Goal: Transaction & Acquisition: Purchase product/service

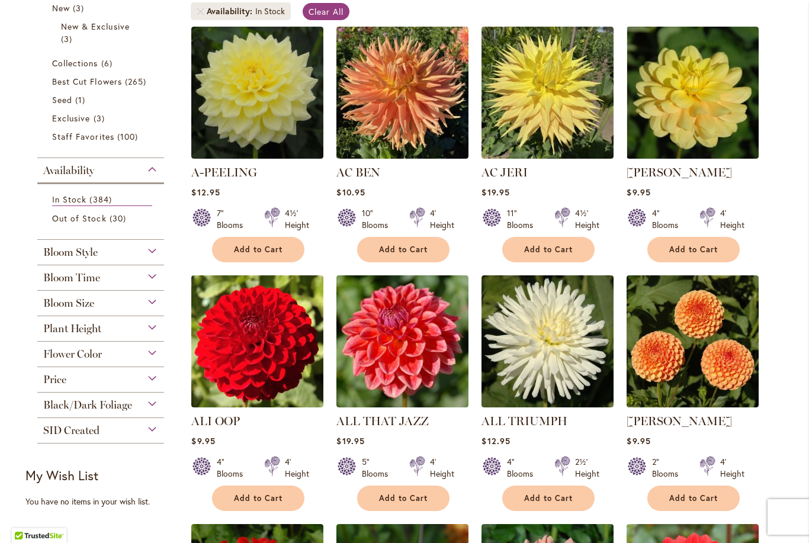
scroll to position [245, 0]
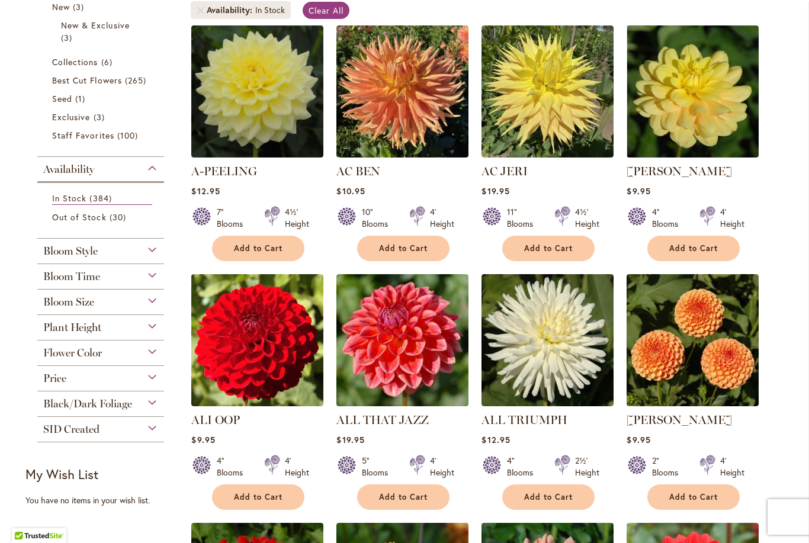
click at [147, 308] on div "Bloom Size" at bounding box center [100, 298] width 127 height 19
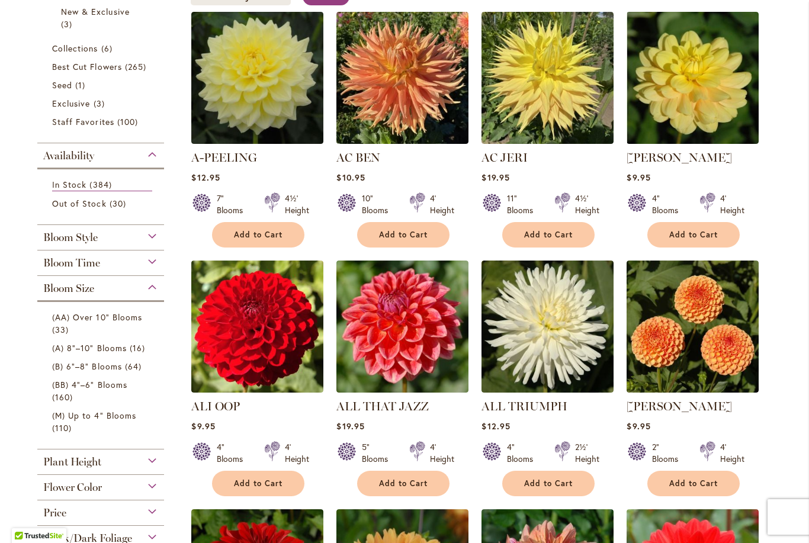
scroll to position [250, 0]
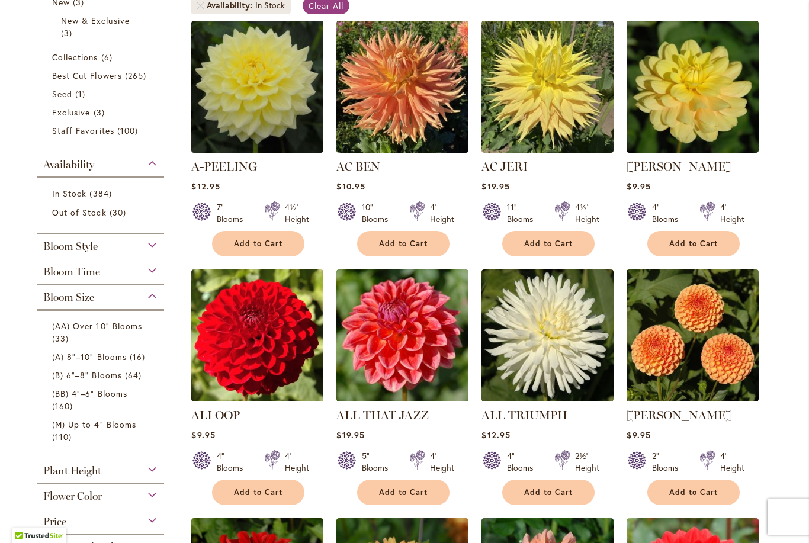
click at [126, 378] on span "64 items" at bounding box center [135, 375] width 20 height 12
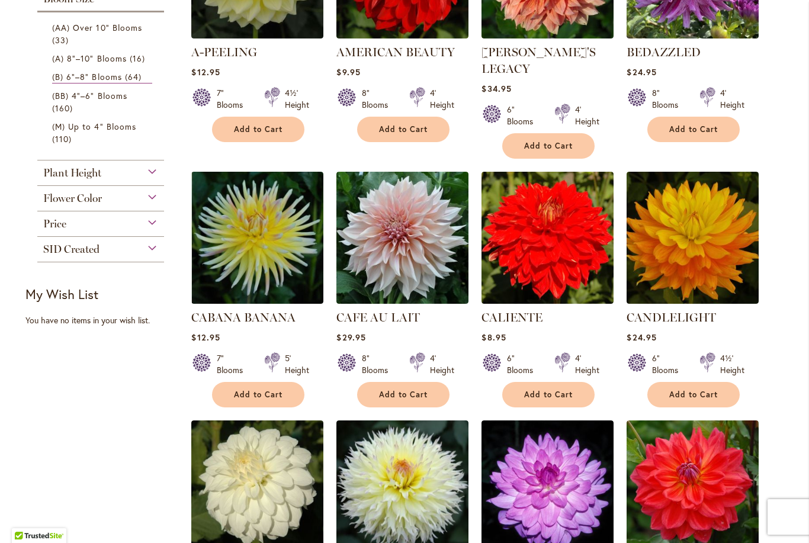
scroll to position [366, 0]
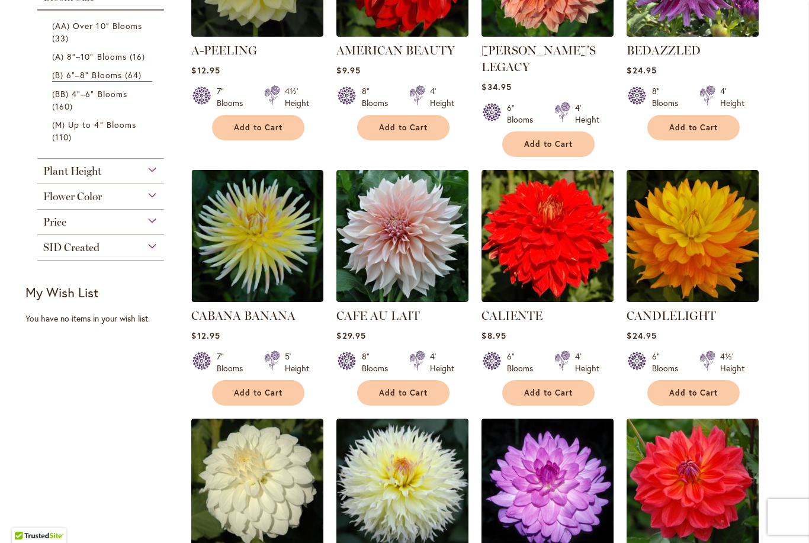
click at [556, 388] on span "Add to Cart" at bounding box center [548, 393] width 49 height 10
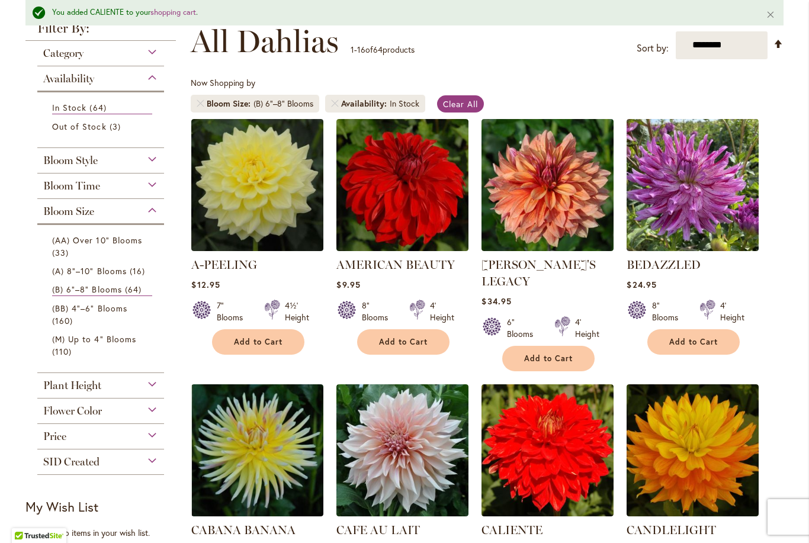
scroll to position [177, 0]
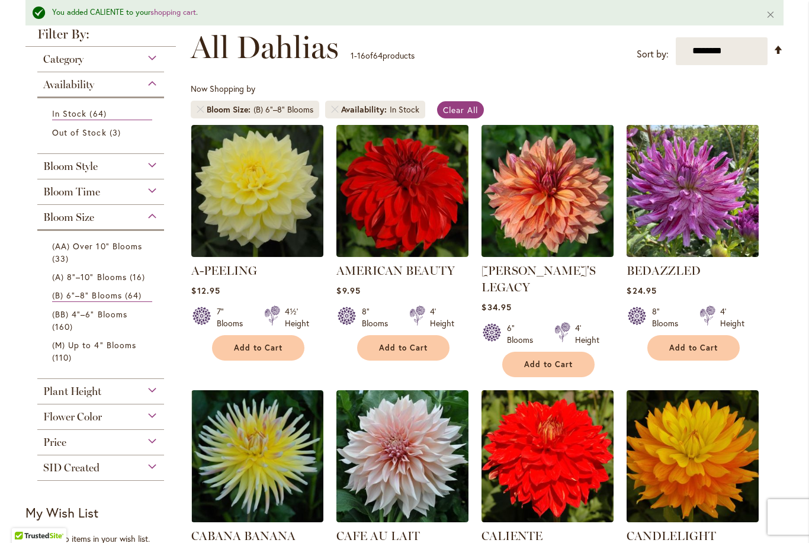
click at [156, 440] on div "Price" at bounding box center [100, 439] width 127 height 19
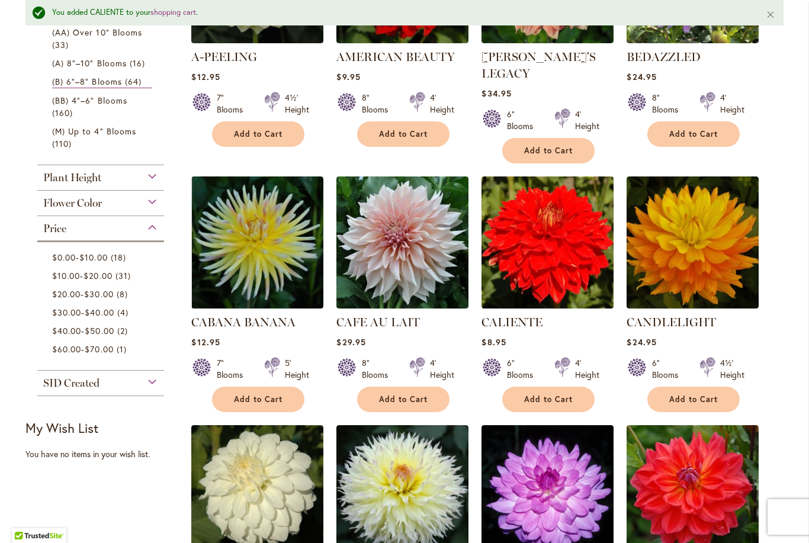
scroll to position [390, 0]
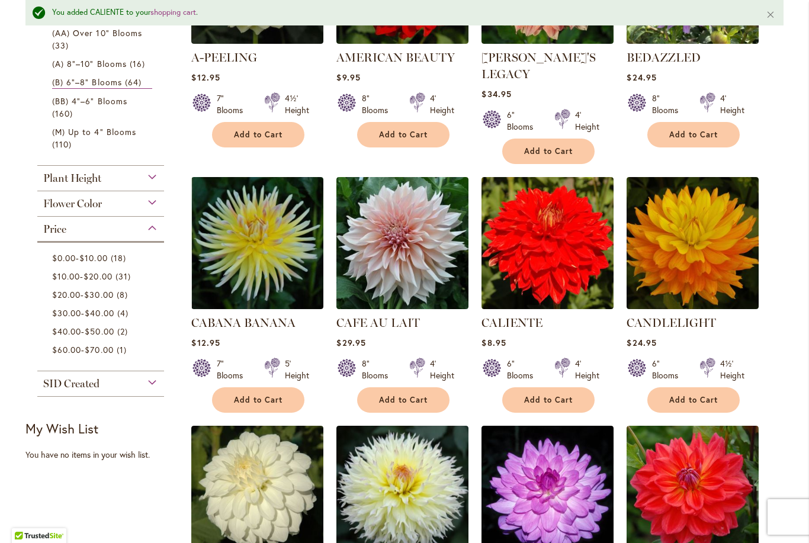
click at [107, 262] on span "$10.00" at bounding box center [93, 257] width 28 height 11
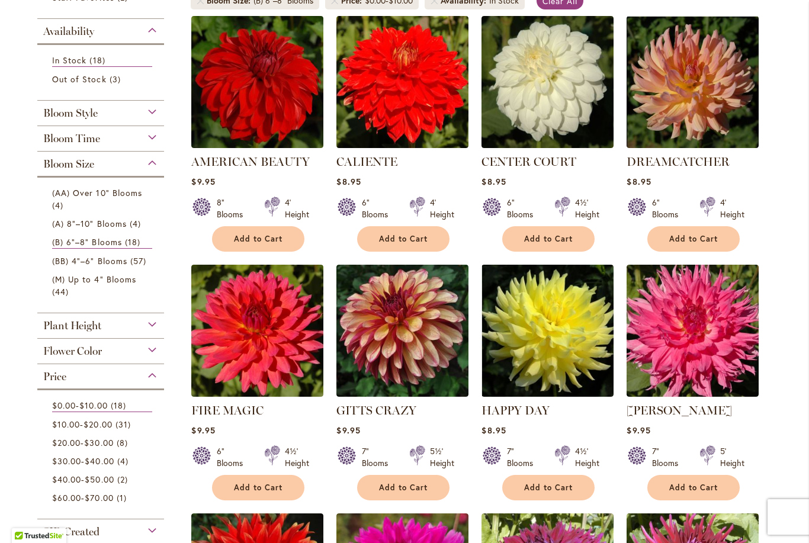
scroll to position [256, 0]
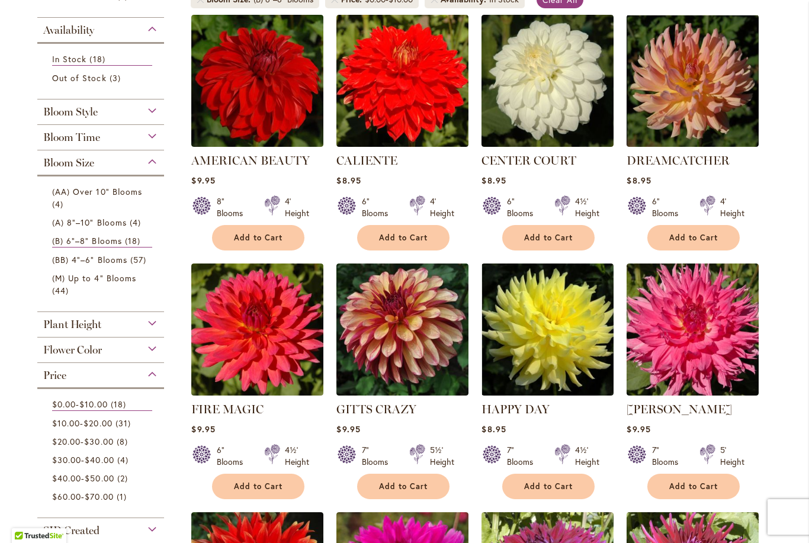
click at [416, 481] on span "Add to Cart" at bounding box center [403, 486] width 49 height 10
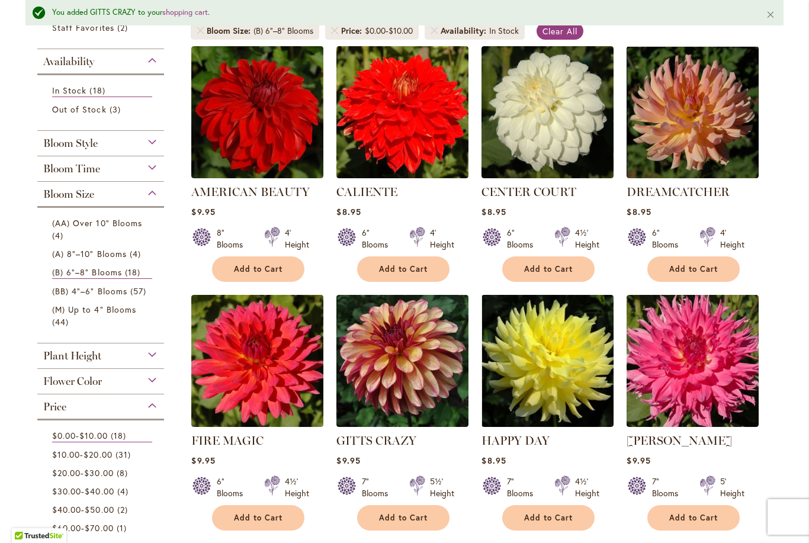
click at [701, 515] on span "Add to Cart" at bounding box center [693, 518] width 49 height 10
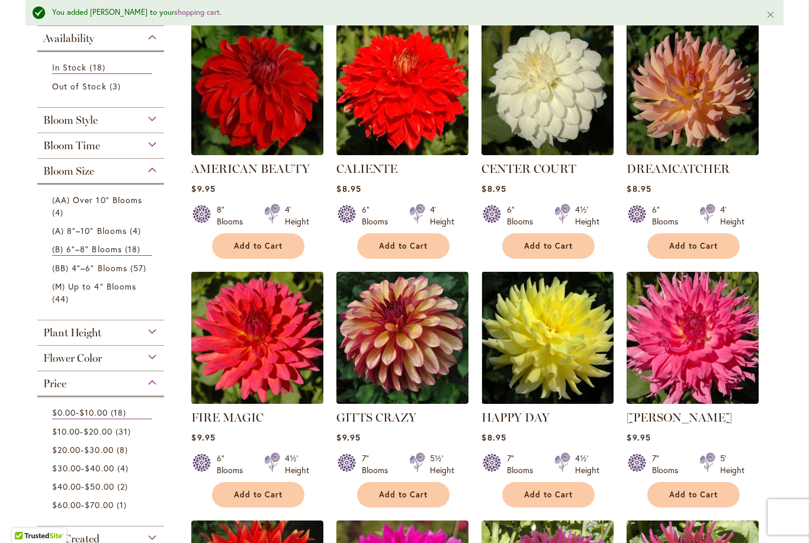
scroll to position [279, 0]
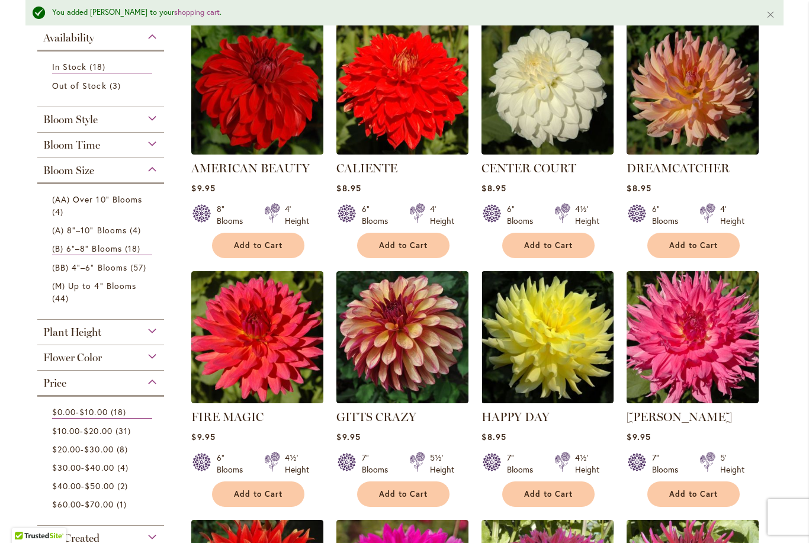
click at [571, 241] on span "Add to Cart" at bounding box center [548, 245] width 49 height 10
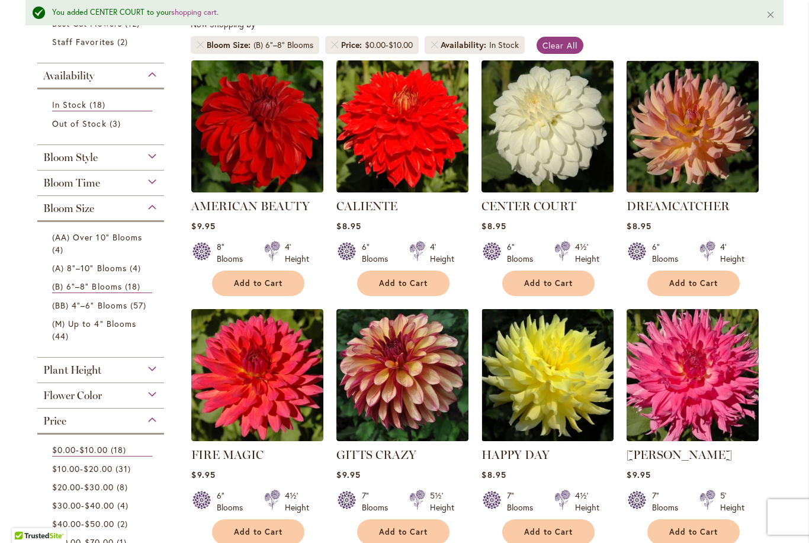
scroll to position [233, 0]
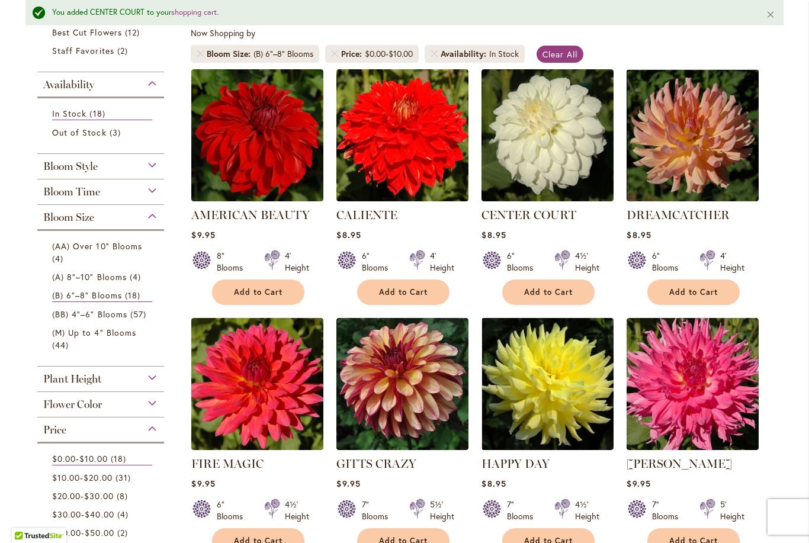
click at [274, 289] on span "Add to Cart" at bounding box center [258, 292] width 49 height 10
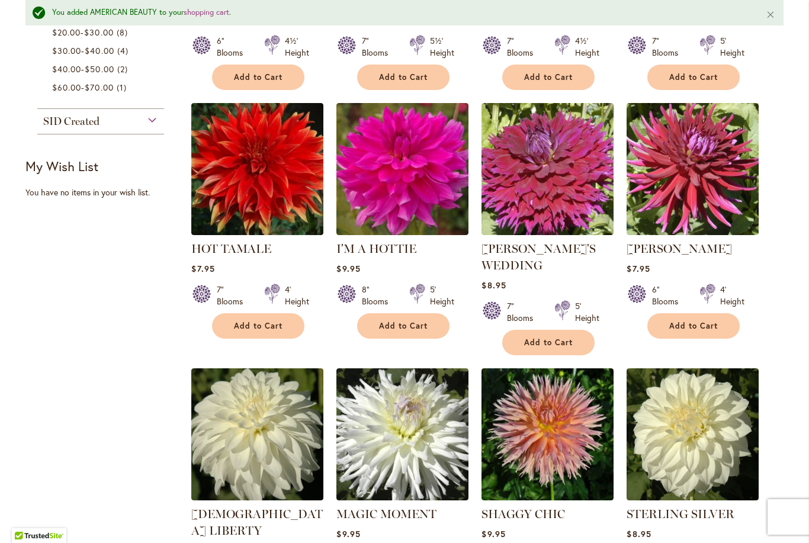
scroll to position [701, 0]
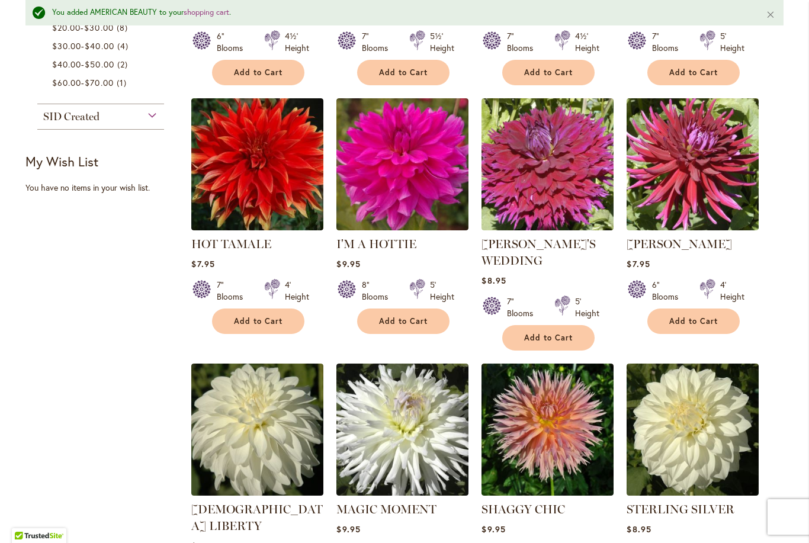
click at [418, 317] on span "Add to Cart" at bounding box center [403, 321] width 49 height 10
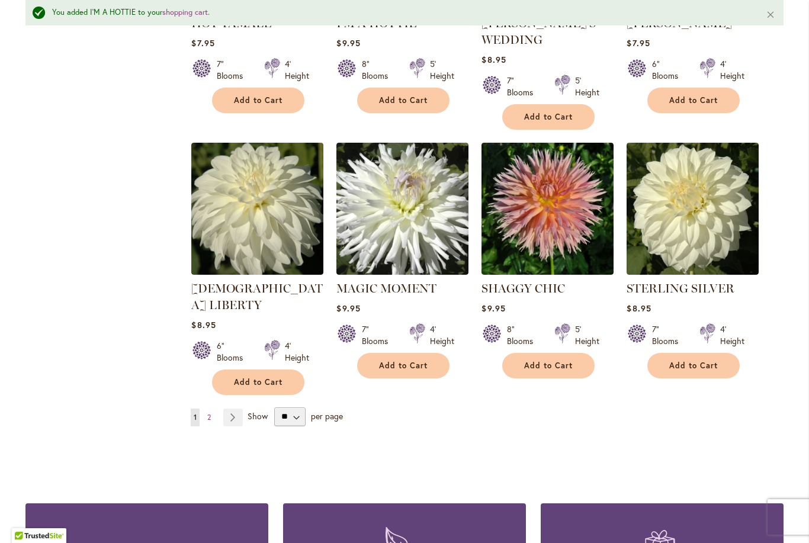
scroll to position [922, 0]
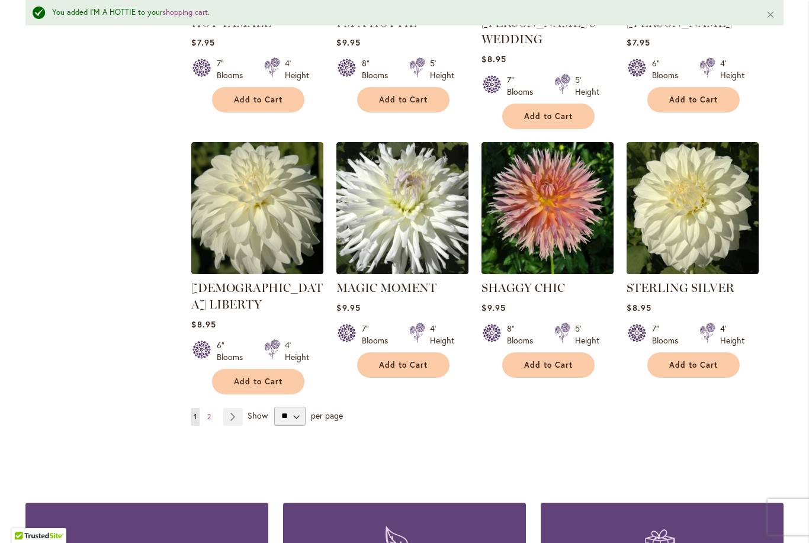
click at [698, 362] on span "Add to Cart" at bounding box center [693, 365] width 49 height 10
click at [563, 360] on span "Add to Cart" at bounding box center [548, 365] width 49 height 10
click at [237, 408] on link "Page Next" at bounding box center [233, 417] width 20 height 18
click at [238, 408] on link "Page Next" at bounding box center [233, 417] width 20 height 18
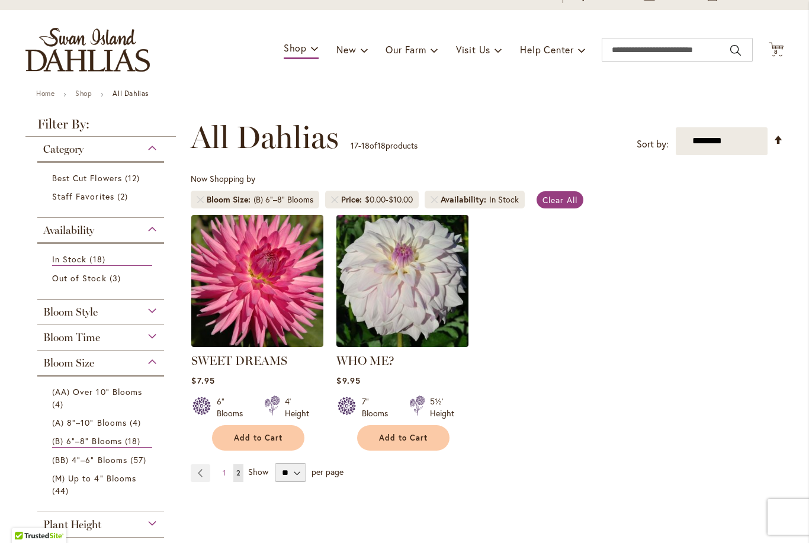
scroll to position [63, 0]
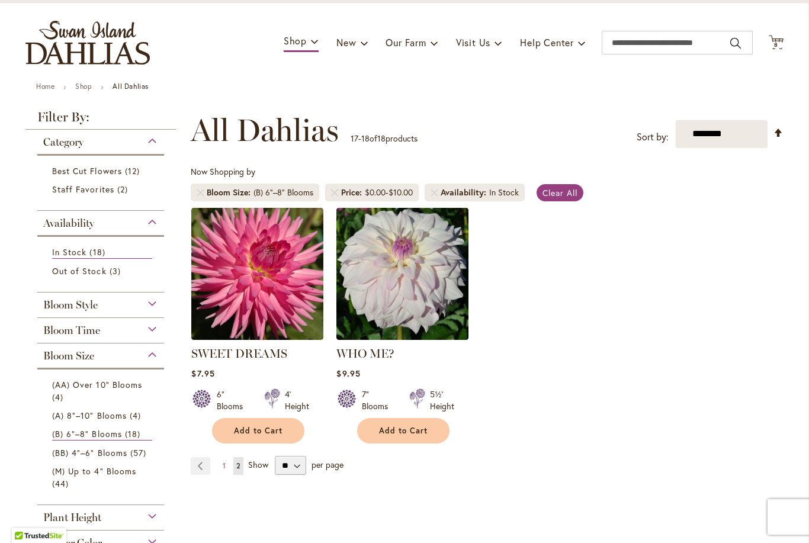
click at [257, 426] on span "Add to Cart" at bounding box center [258, 431] width 49 height 10
click at [408, 430] on span "Add to Cart" at bounding box center [403, 431] width 49 height 10
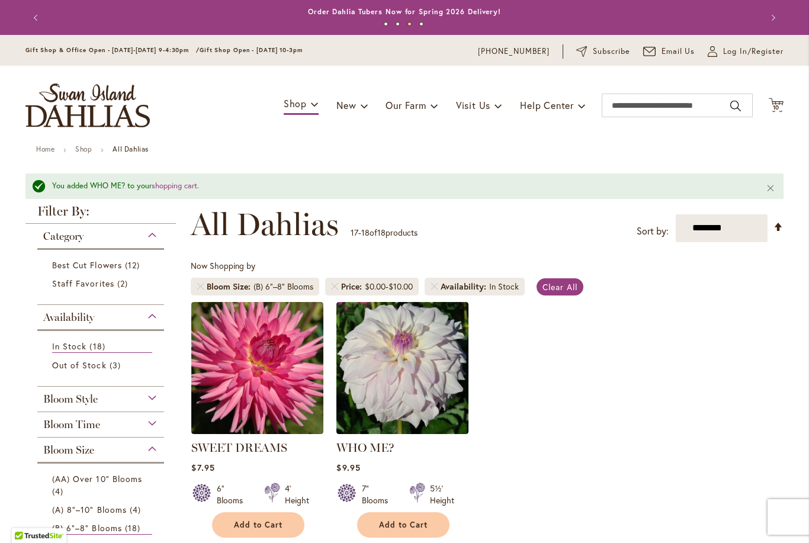
scroll to position [0, 0]
click at [769, 109] on icon "Cart .cls-1 { fill: #231f20; }" at bounding box center [775, 105] width 15 height 15
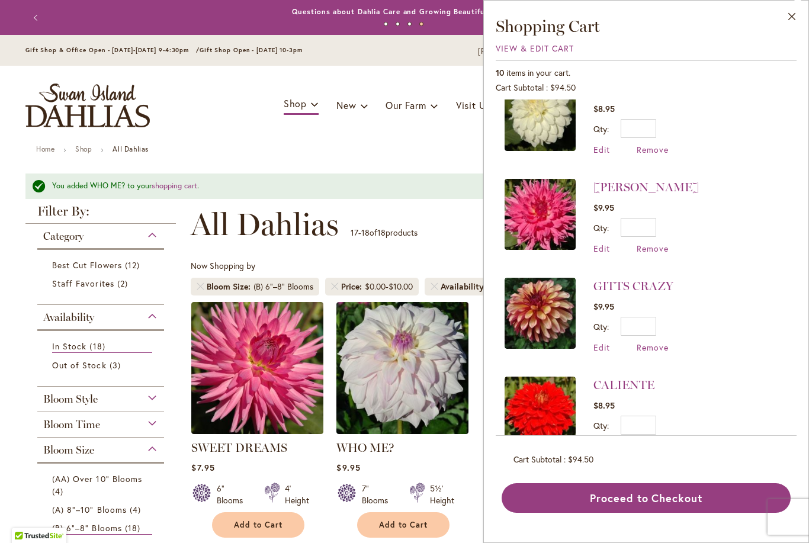
scroll to position [621, 0]
click at [794, 16] on button "Close" at bounding box center [791, 19] width 33 height 37
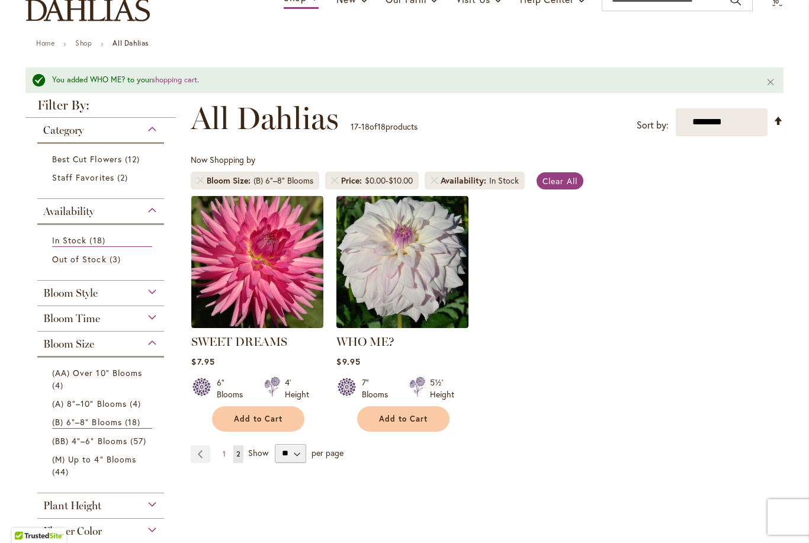
scroll to position [57, 0]
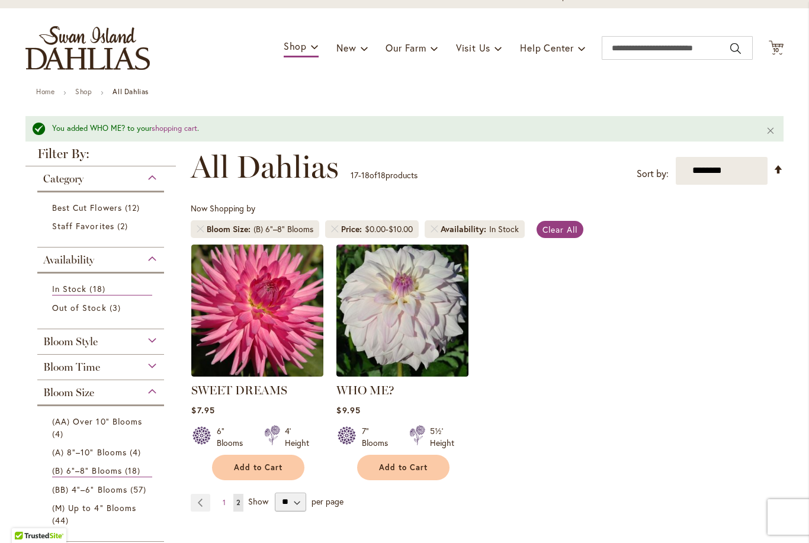
click at [778, 53] on icon "Cart .cls-1 { fill: #231f20; }" at bounding box center [775, 47] width 15 height 15
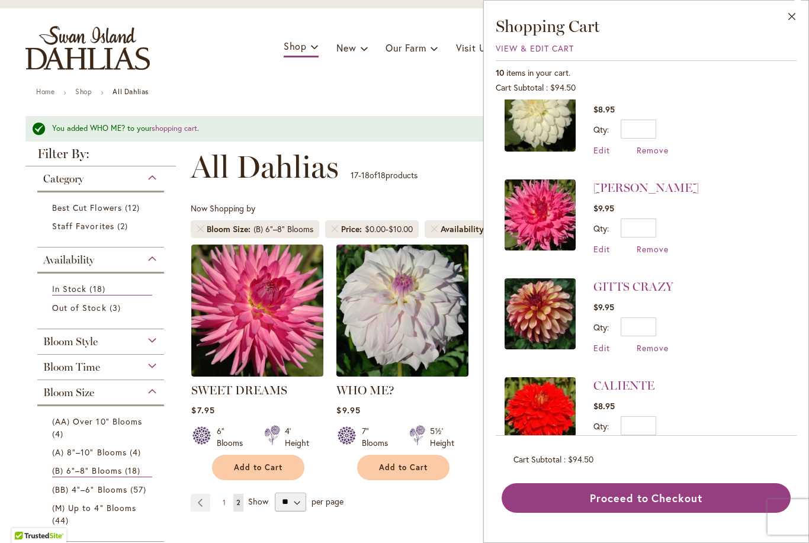
click at [282, 462] on span "Add to Cart" at bounding box center [258, 467] width 49 height 10
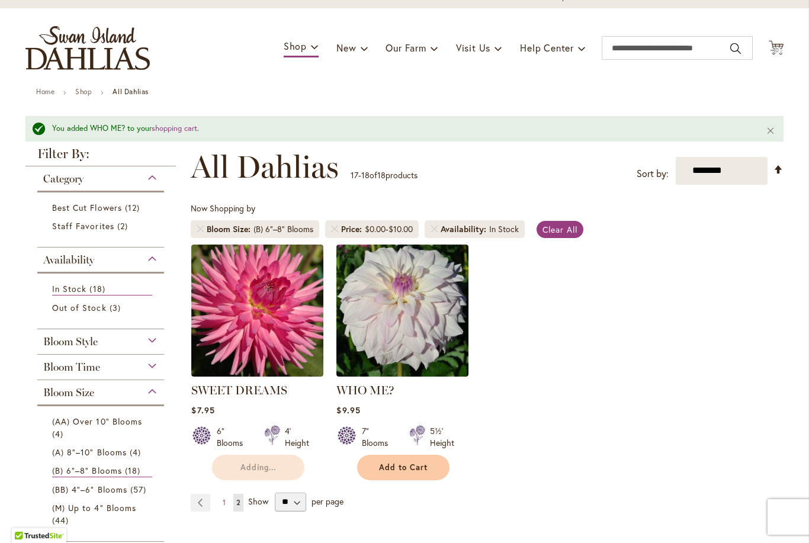
click at [408, 464] on span "Add to Cart" at bounding box center [403, 467] width 49 height 10
click at [793, 43] on div "Toggle Nav Shop Dahlia Tubers Collections Fresh Cut Dahlias Gardening Supplies …" at bounding box center [404, 47] width 781 height 79
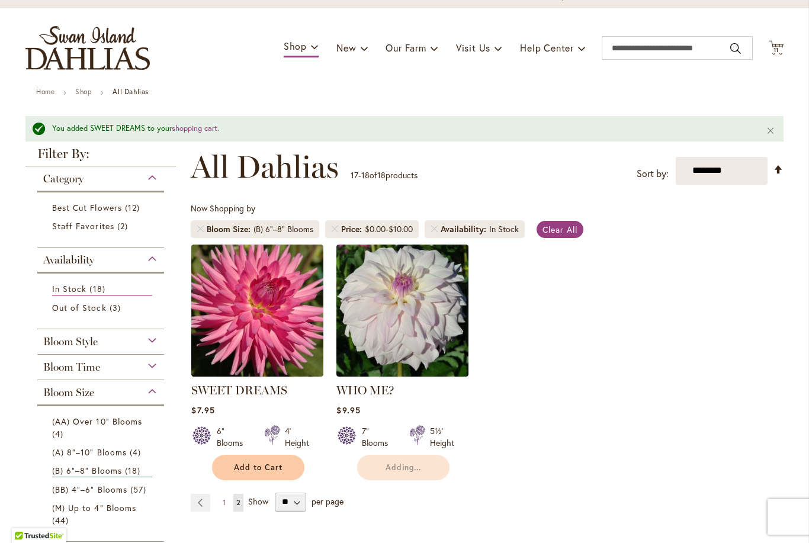
scroll to position [0, 0]
click at [769, 54] on icon "Cart .cls-1 { fill: #231f20; }" at bounding box center [775, 47] width 15 height 15
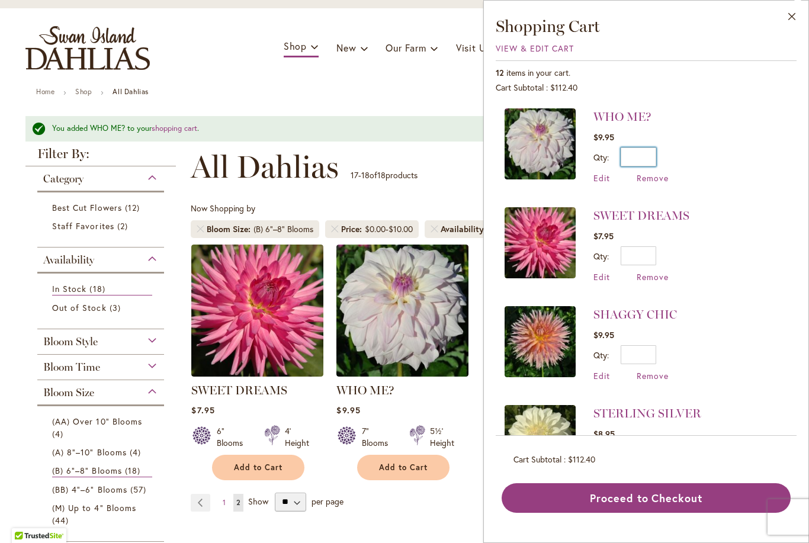
click at [652, 157] on input "*" at bounding box center [638, 156] width 36 height 19
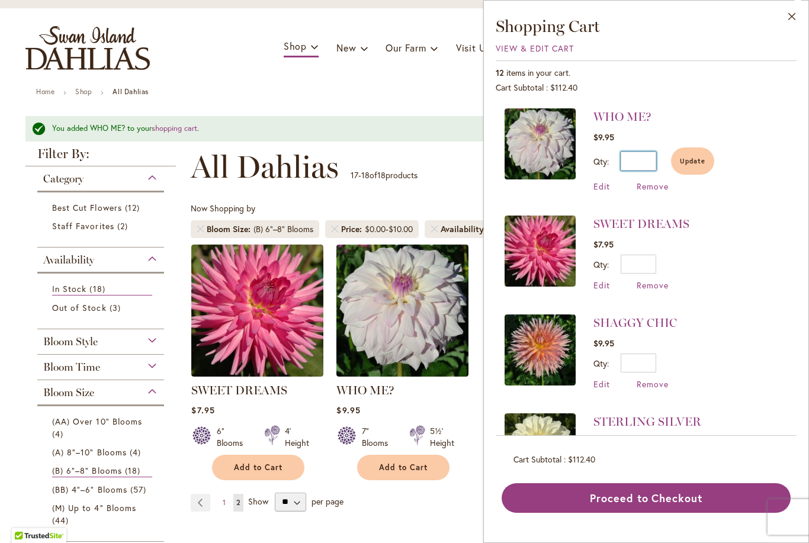
type input "*"
click at [697, 165] on span "Update" at bounding box center [691, 161] width 25 height 8
click at [653, 264] on input "*" at bounding box center [638, 264] width 36 height 19
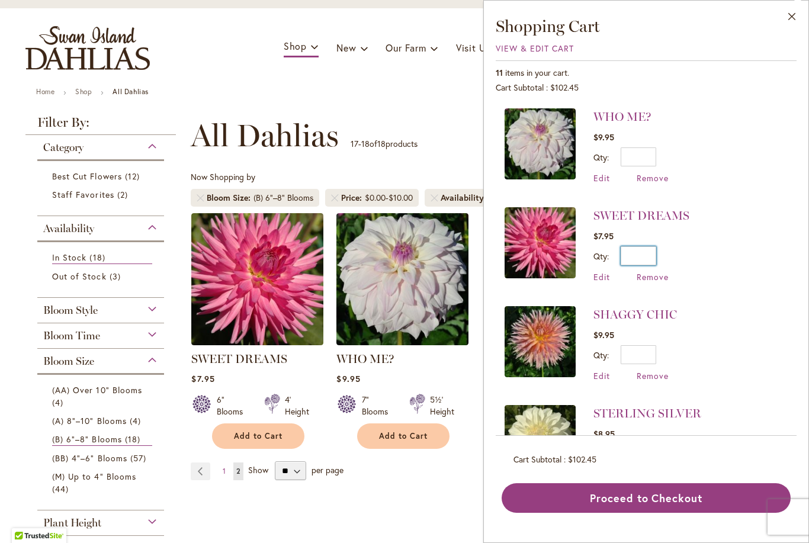
click at [656, 257] on input "*" at bounding box center [638, 255] width 36 height 19
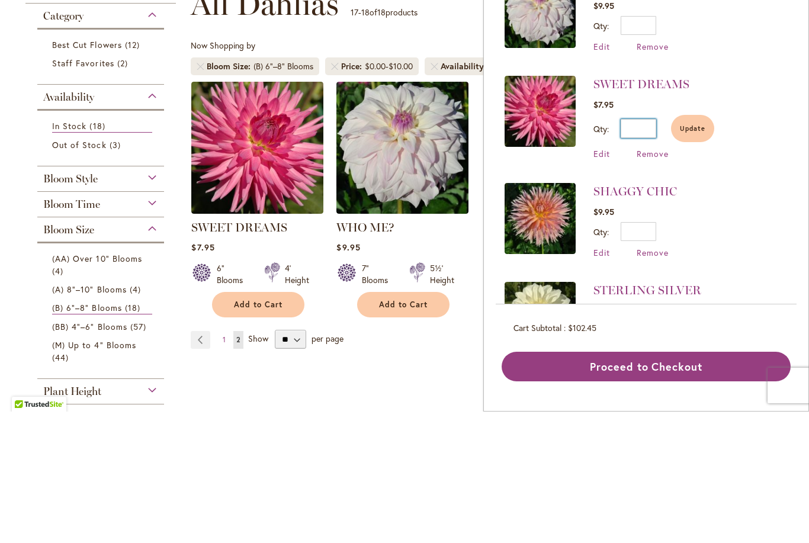
type input "*"
click at [699, 256] on span "Update" at bounding box center [691, 260] width 25 height 8
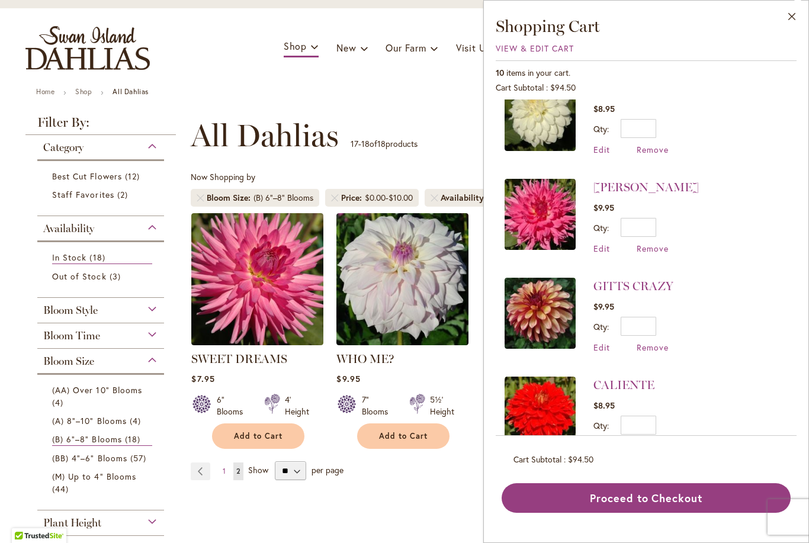
scroll to position [621, 0]
click at [609, 513] on button "Proceed to Checkout" at bounding box center [645, 498] width 289 height 30
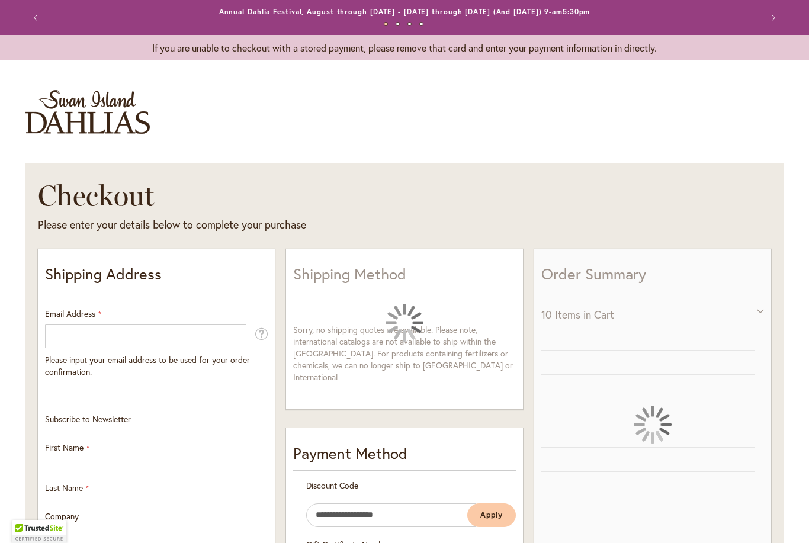
select select "**"
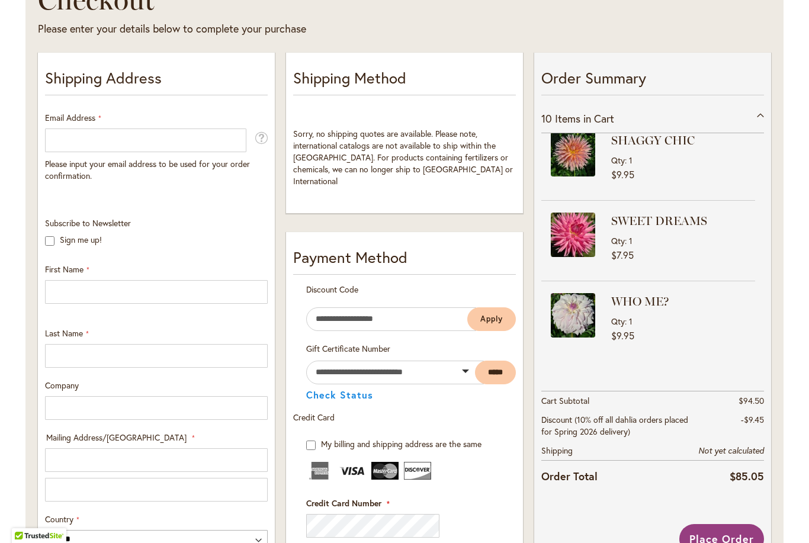
scroll to position [574, 0]
click at [130, 136] on input "Email Address" at bounding box center [145, 140] width 201 height 24
type input "**********"
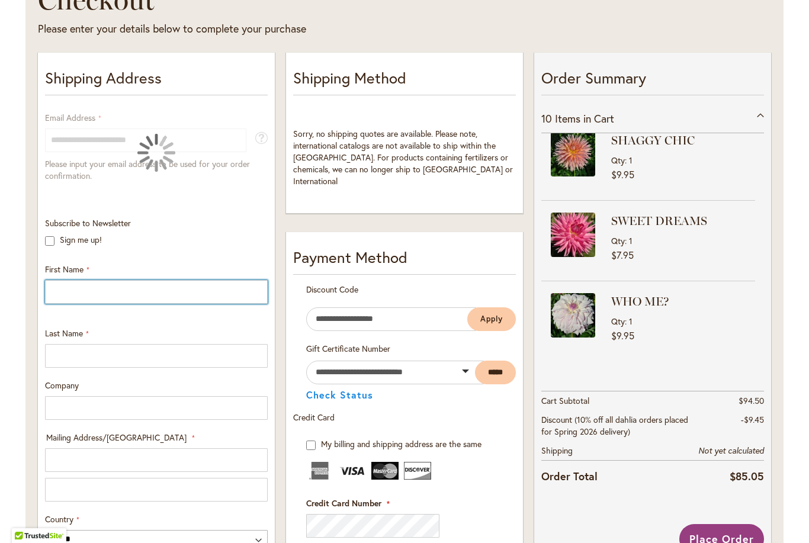
click at [146, 288] on input "First Name" at bounding box center [156, 292] width 223 height 24
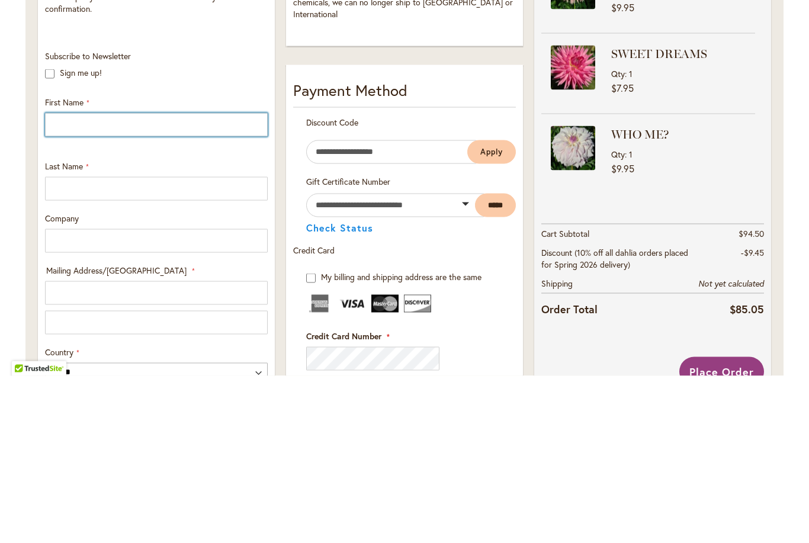
type input "*****"
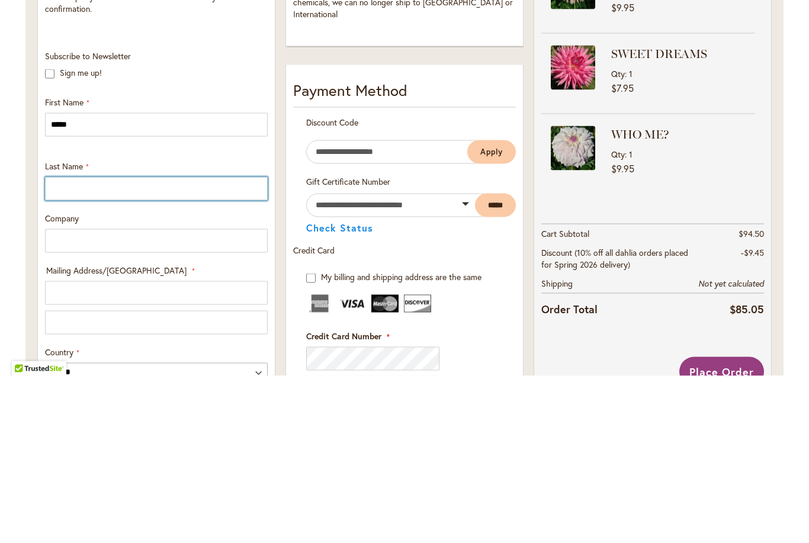
type input "*****"
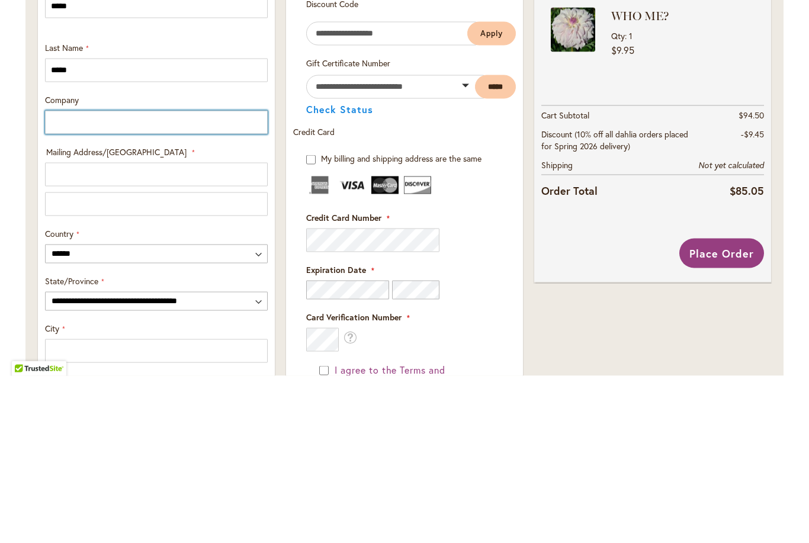
scroll to position [315, 0]
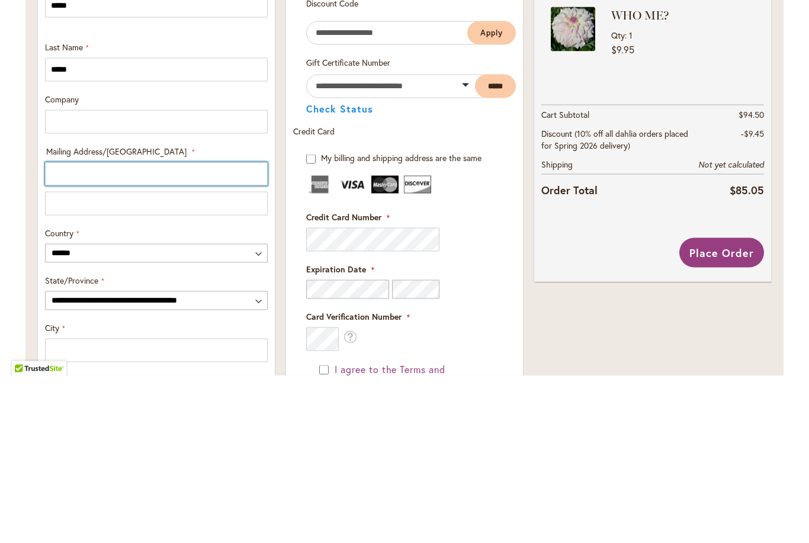
click at [184, 329] on input "Mailing Address/PO BOX: Line 1" at bounding box center [156, 341] width 223 height 24
type input "**********"
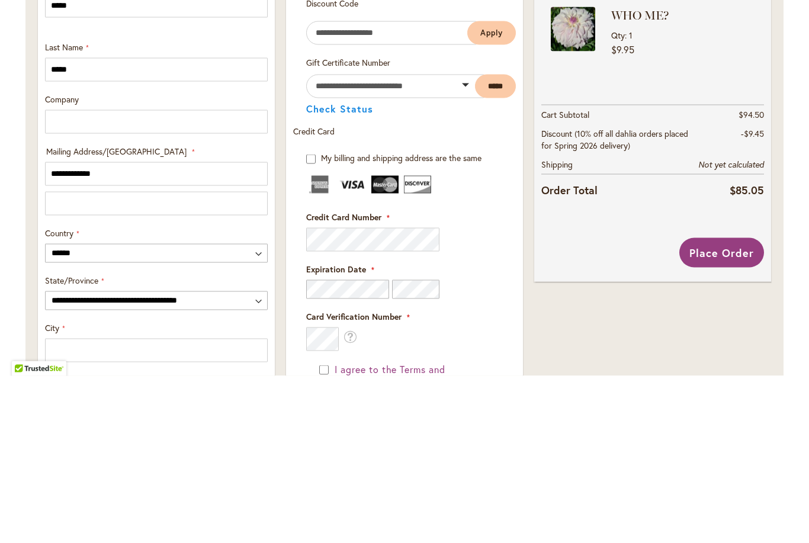
select select "**"
type input "**********"
type input "*****"
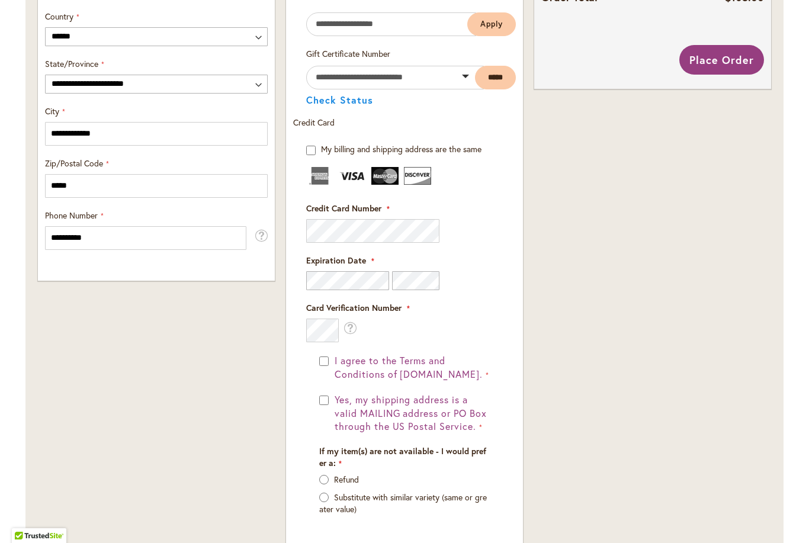
scroll to position [700, 0]
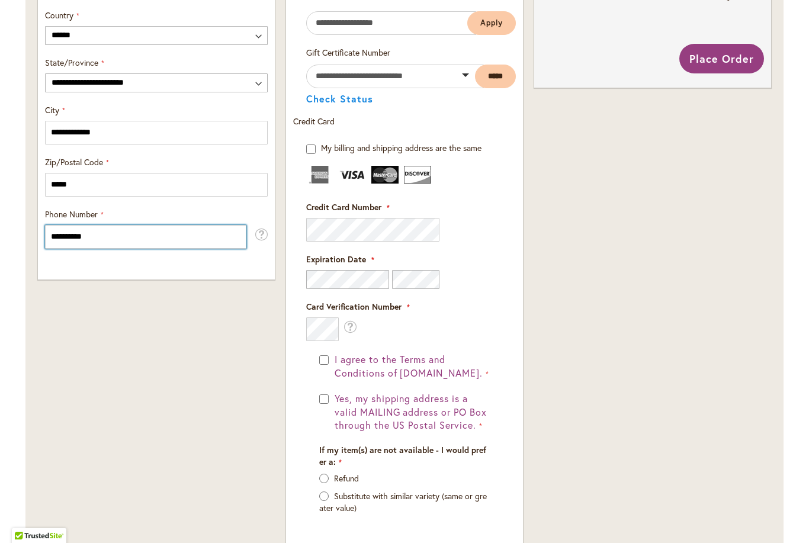
type input "**********"
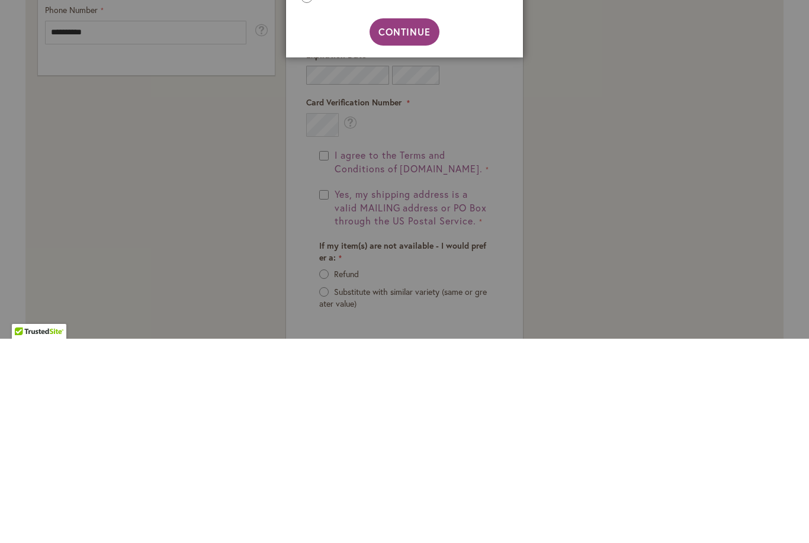
click at [489, 153] on div at bounding box center [404, 271] width 809 height 543
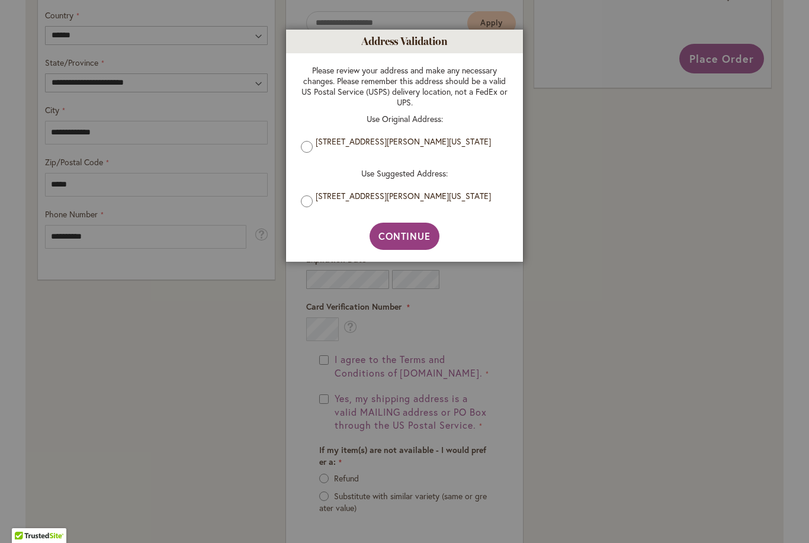
click at [427, 234] on span "Continue" at bounding box center [404, 236] width 53 height 12
type input "**********"
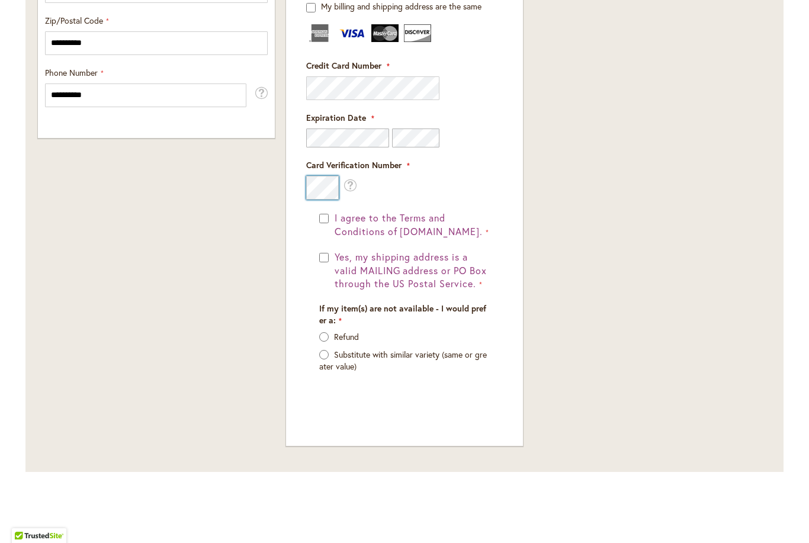
scroll to position [851, 0]
click at [328, 210] on fieldset "Payment Information Payment Method Discount Code Enter discount code Apply Gift…" at bounding box center [404, 114] width 223 height 611
click at [332, 210] on fieldset "Payment Information Payment Method Discount Code Enter discount code Apply Gift…" at bounding box center [404, 114] width 223 height 611
click at [327, 206] on fieldset "Payment Information Payment Method Discount Code Enter discount code Apply Gift…" at bounding box center [404, 114] width 223 height 611
click at [330, 210] on fieldset "Payment Information Payment Method Discount Code Enter discount code Apply Gift…" at bounding box center [404, 114] width 223 height 611
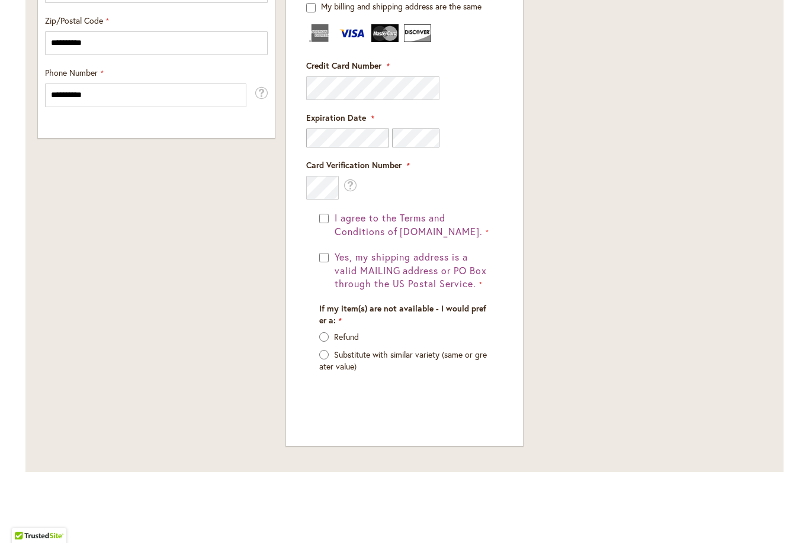
click at [328, 336] on fieldset "Payment Information Payment Method Discount Code Enter discount code Apply Gift…" at bounding box center [404, 114] width 223 height 611
click at [326, 210] on fieldset "Payment Information Payment Method Discount Code Enter discount code Apply Gift…" at bounding box center [404, 114] width 223 height 611
click at [328, 205] on fieldset "Payment Information Payment Method Discount Code Enter discount code Apply Gift…" at bounding box center [404, 114] width 223 height 611
click at [327, 211] on fieldset "Payment Information Payment Method Discount Code Enter discount code Apply Gift…" at bounding box center [404, 114] width 223 height 611
click at [332, 250] on button "Yes, my shipping address is a valid MAILING address or PO Box through the US Po…" at bounding box center [410, 270] width 158 height 41
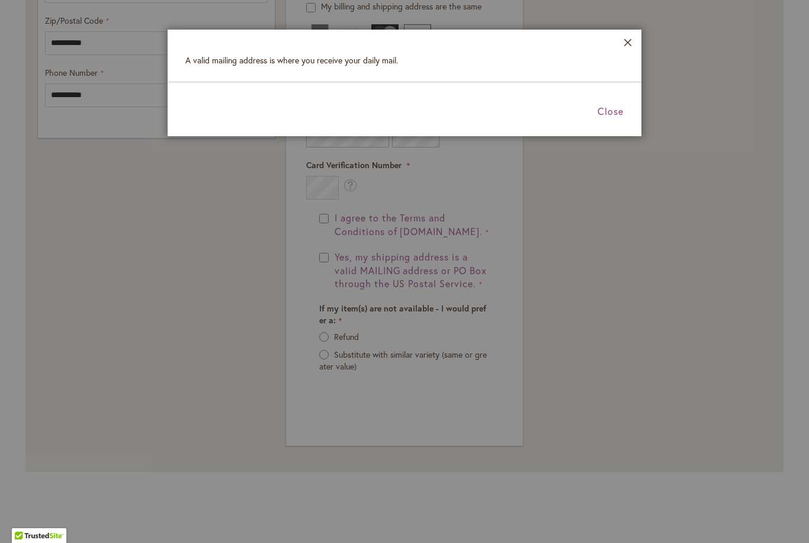
click at [623, 111] on span "Close" at bounding box center [610, 111] width 26 height 12
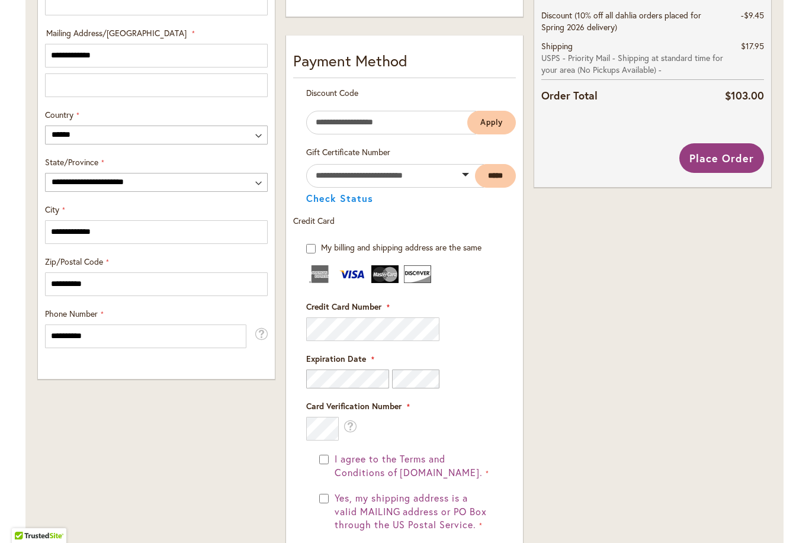
scroll to position [597, 0]
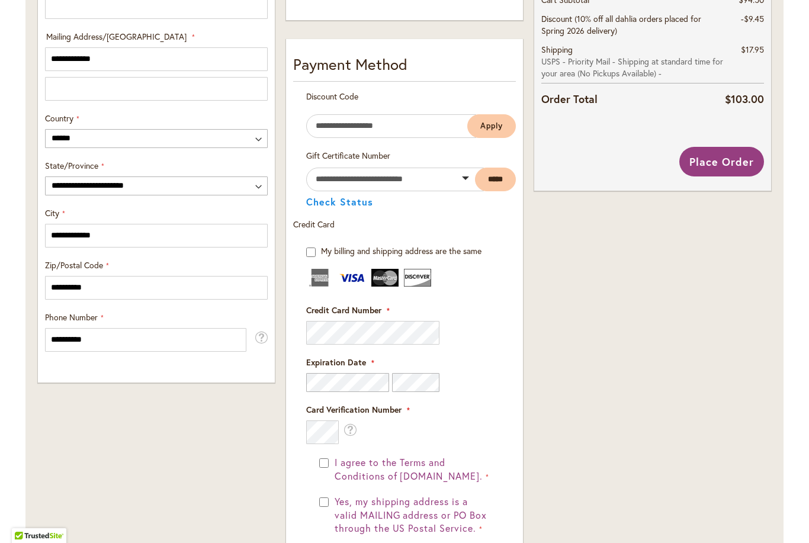
click at [742, 158] on span "Place Order" at bounding box center [721, 161] width 65 height 14
